Goal: Information Seeking & Learning: Understand process/instructions

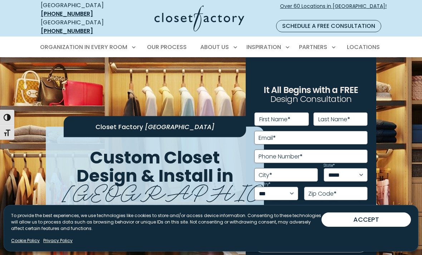
click at [365, 215] on button "ACCEPT" at bounding box center [365, 219] width 89 height 14
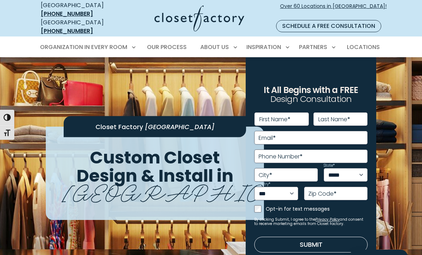
click at [171, 44] on link "Our Process" at bounding box center [167, 47] width 54 height 20
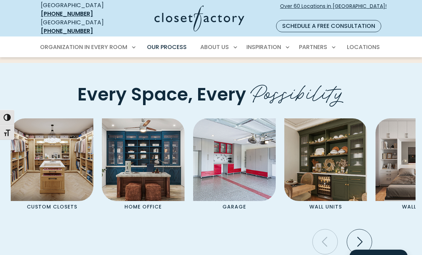
scroll to position [1416, 0]
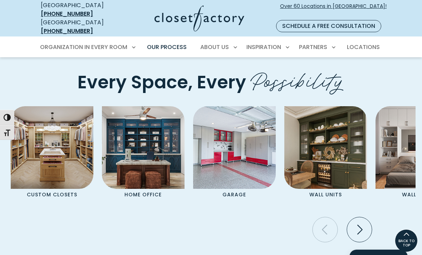
click at [362, 234] on icon "Next slide" at bounding box center [359, 229] width 25 height 25
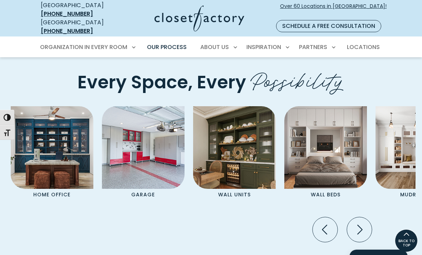
click at [396, 220] on div "Custom Closets Home Office Garage Wall Units Wall Beds Mudrooms Entertainment C…" at bounding box center [210, 171] width 409 height 131
click at [357, 236] on icon "Next slide" at bounding box center [359, 229] width 25 height 25
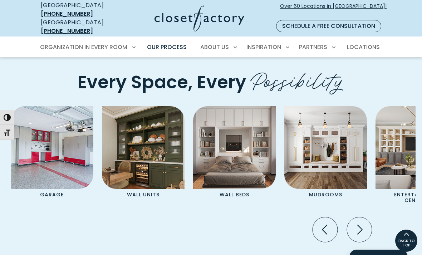
click at [364, 234] on icon "Next slide" at bounding box center [359, 229] width 25 height 25
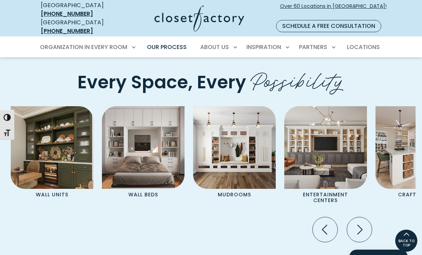
click at [360, 234] on icon "Next slide" at bounding box center [359, 229] width 25 height 25
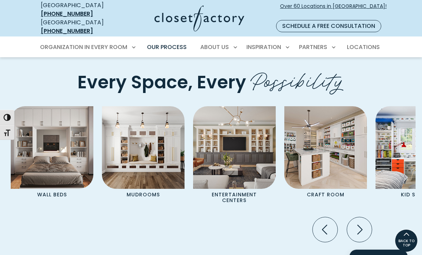
click at [360, 233] on icon "Next slide" at bounding box center [359, 230] width 5 height 10
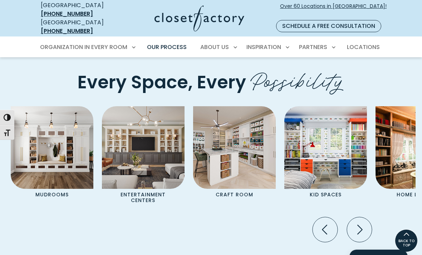
click at [359, 234] on icon "Next slide" at bounding box center [359, 230] width 5 height 10
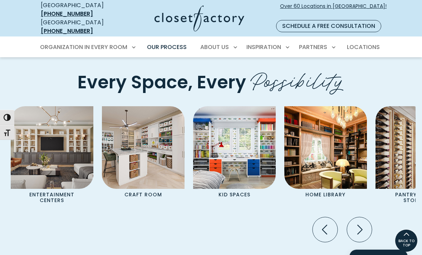
click at [359, 236] on icon "Next slide" at bounding box center [359, 229] width 25 height 25
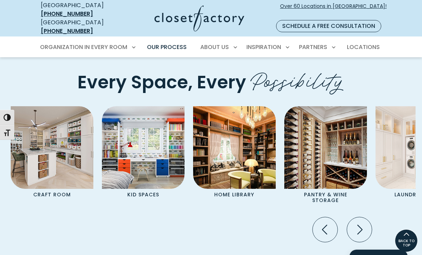
click at [361, 231] on icon "Next slide" at bounding box center [359, 230] width 5 height 10
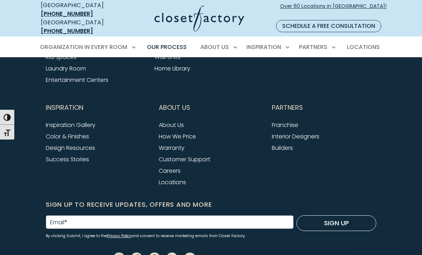
scroll to position [1738, 0]
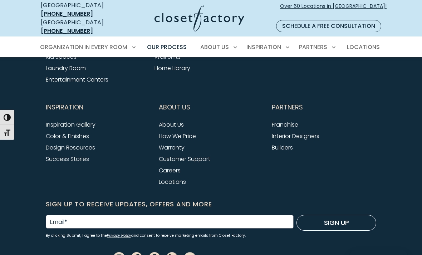
click at [185, 140] on link "How We Price" at bounding box center [177, 136] width 37 height 8
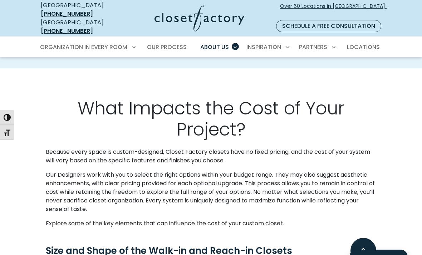
scroll to position [449, 0]
